Goal: Task Accomplishment & Management: Complete application form

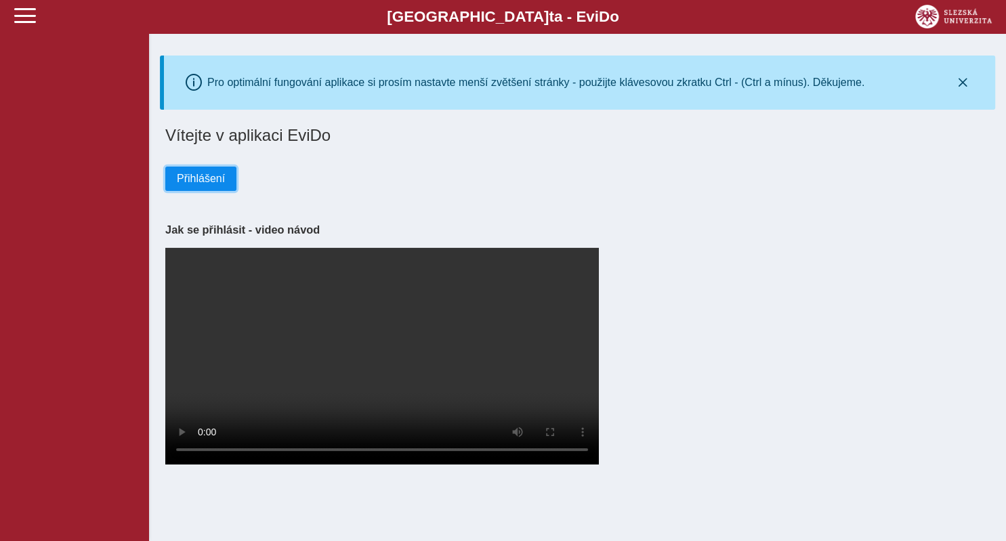
click at [212, 179] on span "Přihlášení" at bounding box center [201, 179] width 48 height 12
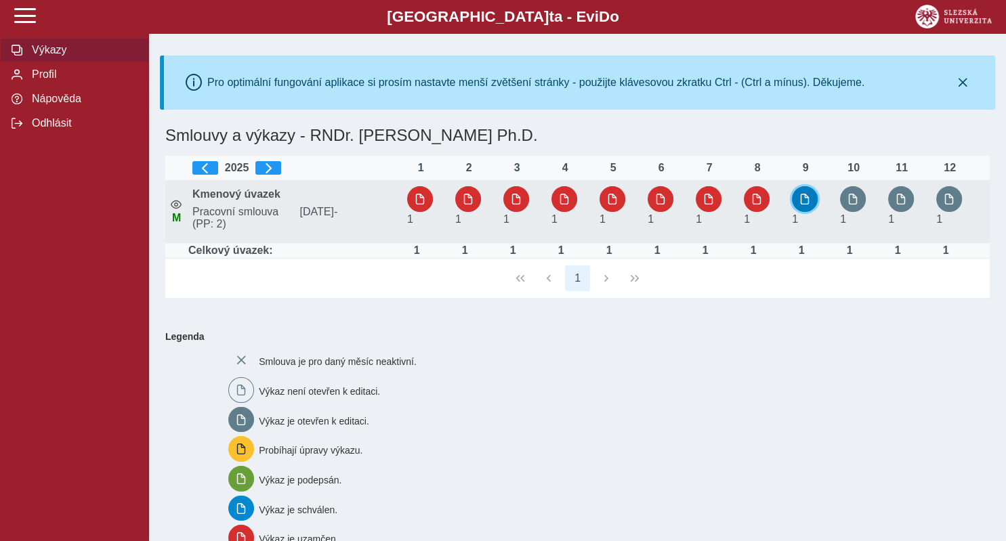
click at [810, 196] on span "button" at bounding box center [805, 199] width 11 height 11
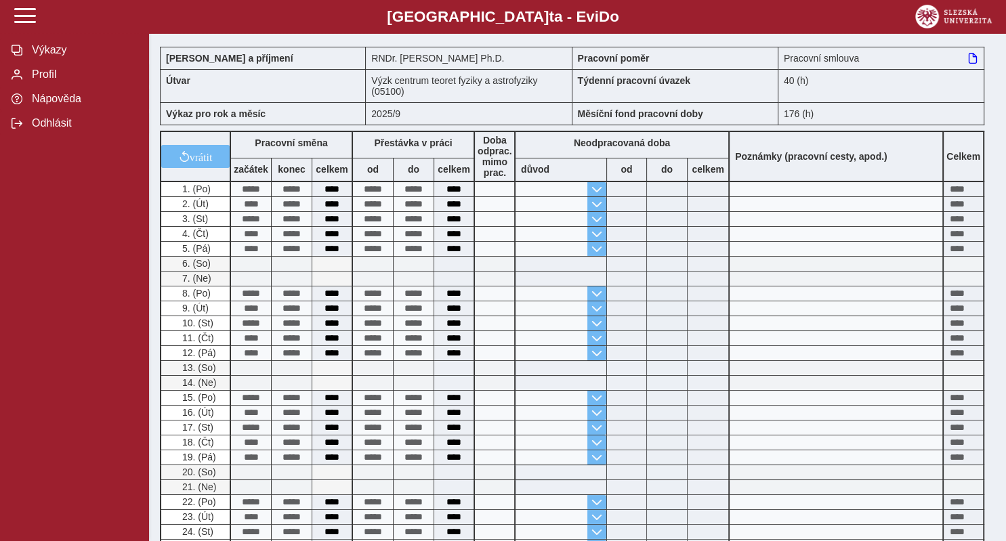
scroll to position [134, 0]
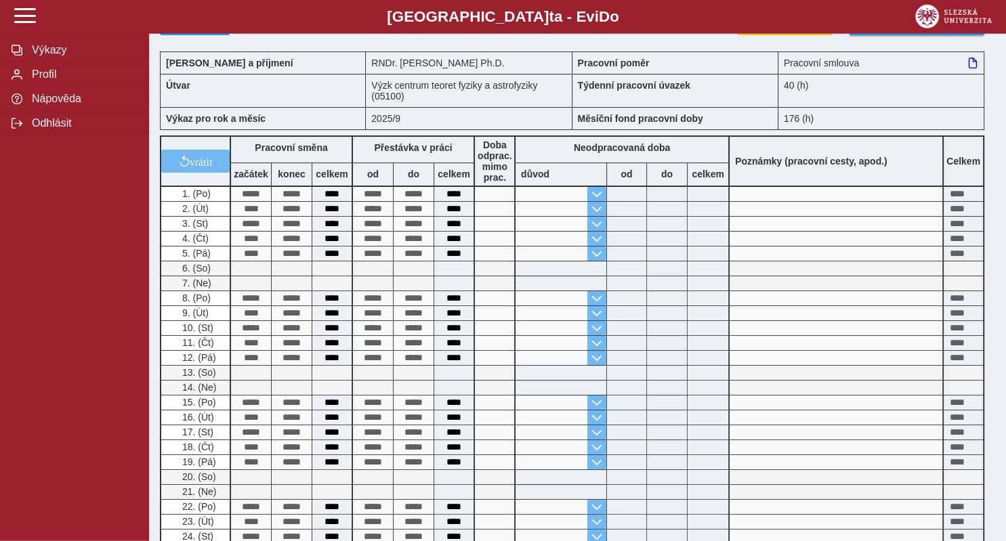
click at [539, 173] on b "důvod" at bounding box center [535, 174] width 28 height 11
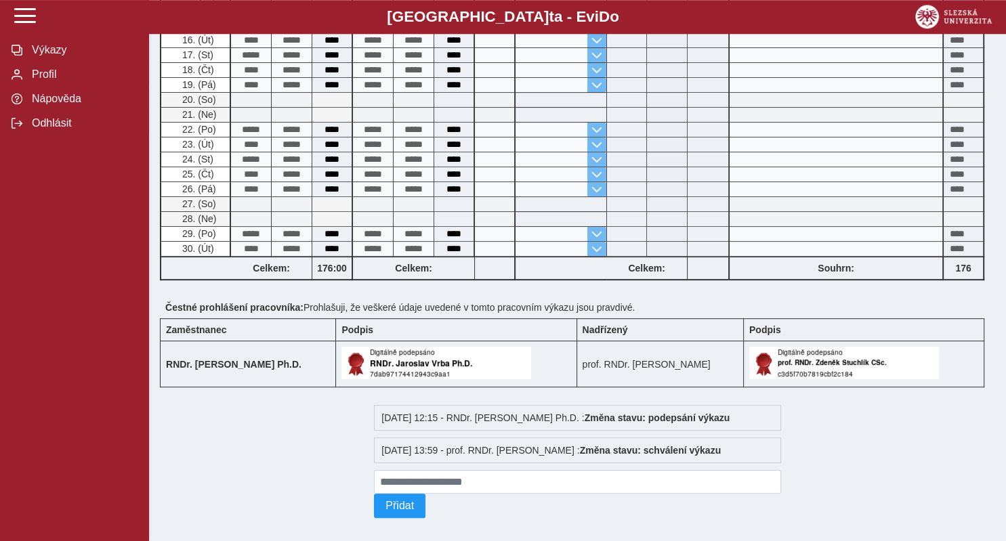
scroll to position [0, 0]
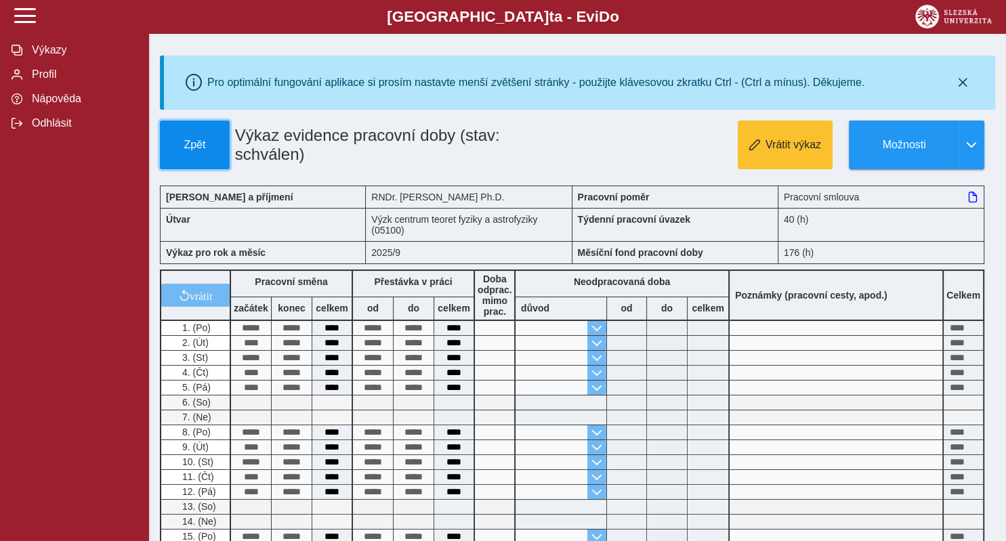
click at [184, 159] on button "Zpět" at bounding box center [195, 145] width 70 height 49
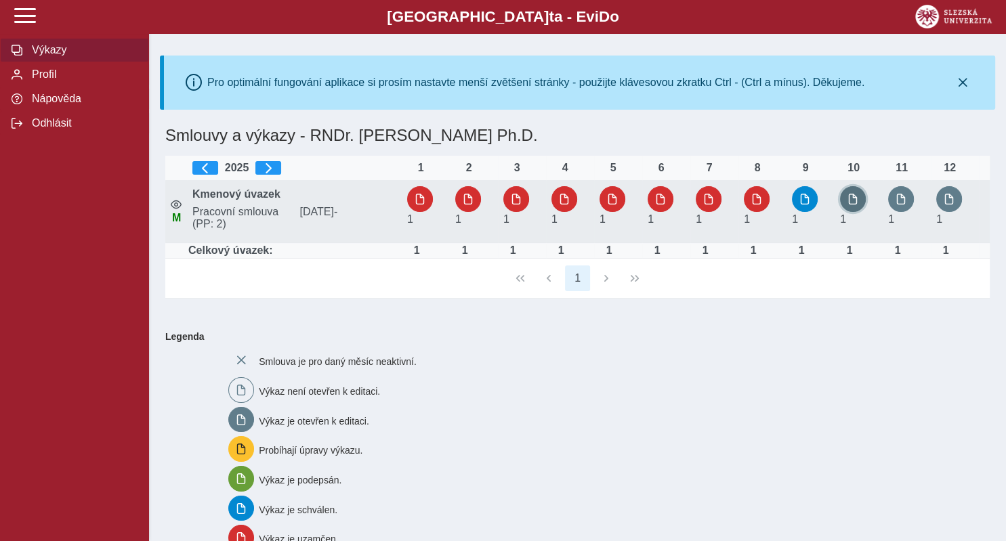
click at [857, 203] on span "button" at bounding box center [853, 199] width 11 height 11
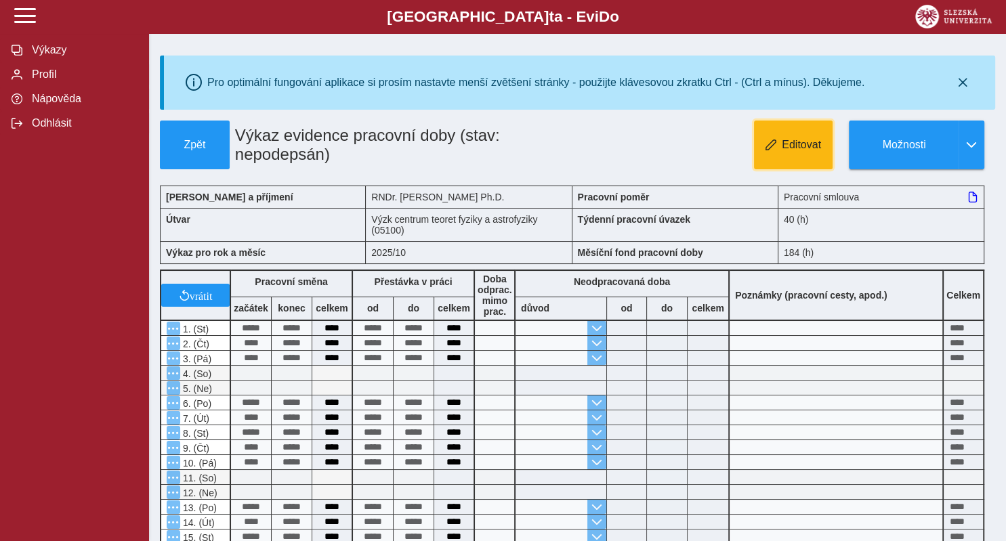
click at [788, 146] on span "Editovat" at bounding box center [801, 145] width 39 height 12
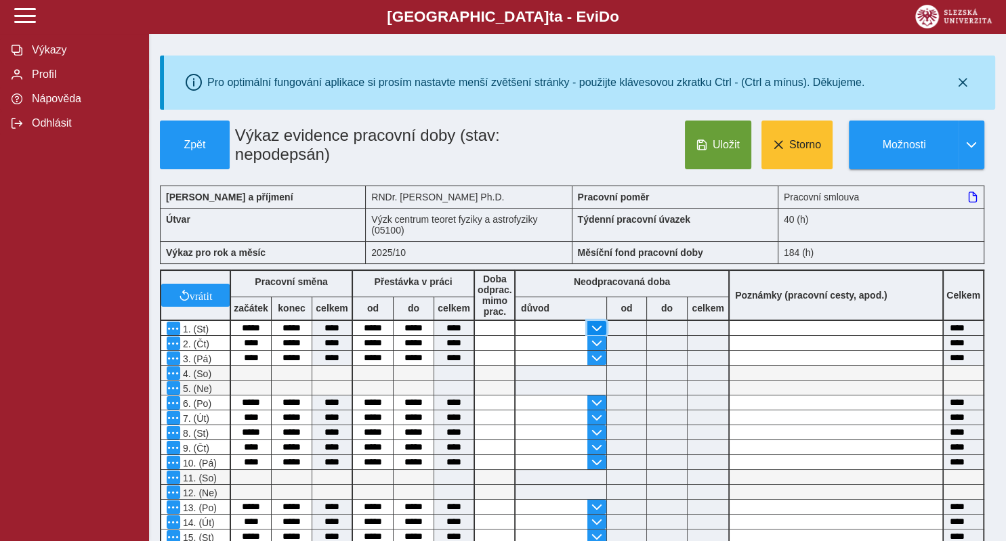
click at [595, 332] on span "button" at bounding box center [597, 328] width 11 height 11
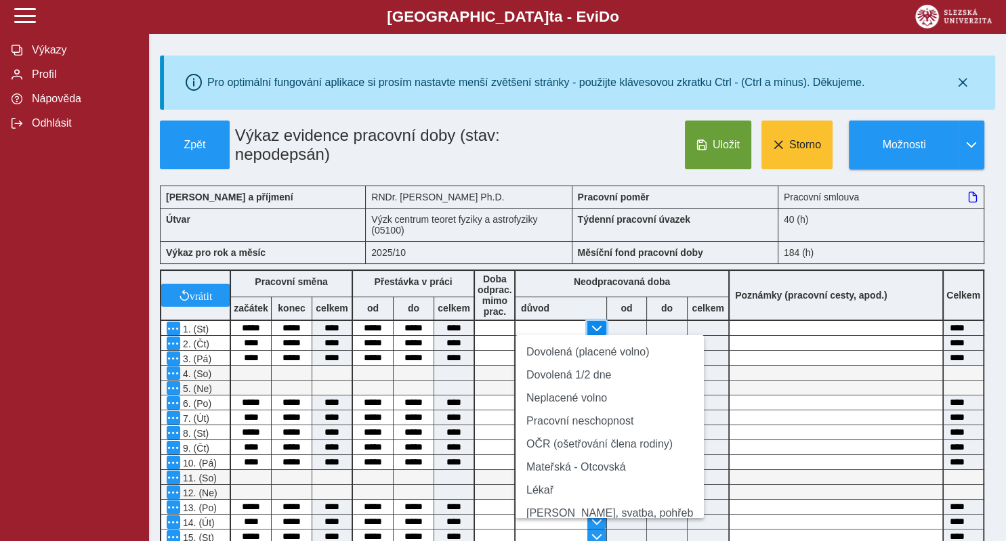
click at [600, 331] on span "button" at bounding box center [597, 328] width 11 height 11
click at [688, 338] on input at bounding box center [708, 343] width 41 height 14
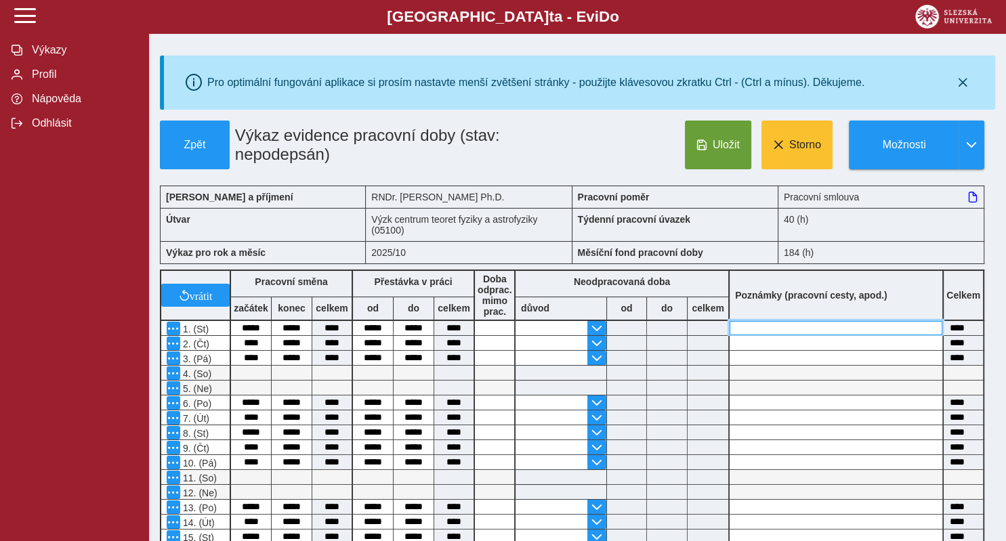
click at [764, 325] on input at bounding box center [836, 328] width 213 height 14
click at [764, 333] on input at bounding box center [836, 328] width 213 height 14
